Goal: Navigation & Orientation: Find specific page/section

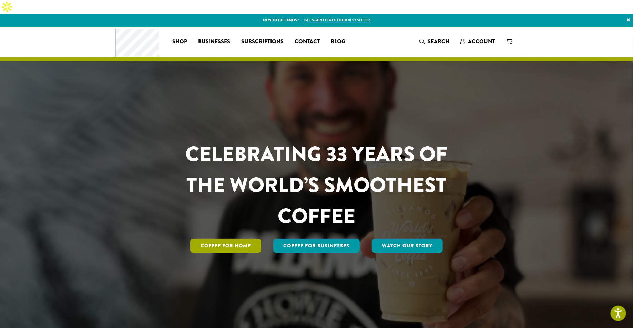
click at [241, 238] on link "Coffee for Home" at bounding box center [225, 245] width 71 height 14
click at [264, 38] on span "Subscriptions" at bounding box center [262, 42] width 42 height 9
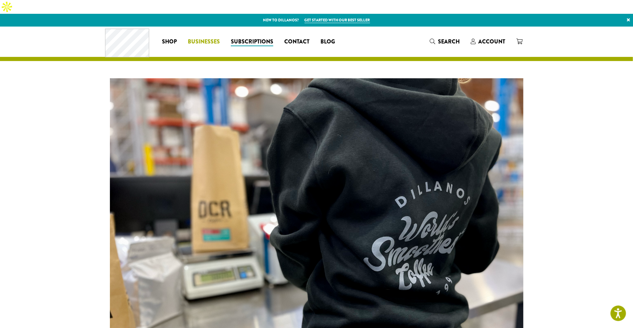
click at [202, 38] on span "Businesses" at bounding box center [204, 42] width 32 height 9
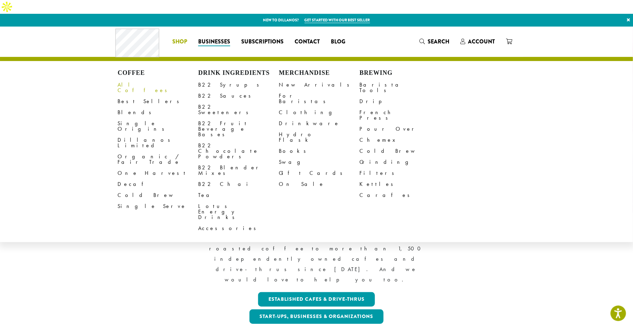
click at [135, 79] on link "All Coffees" at bounding box center [158, 87] width 81 height 17
